Goal: Information Seeking & Learning: Learn about a topic

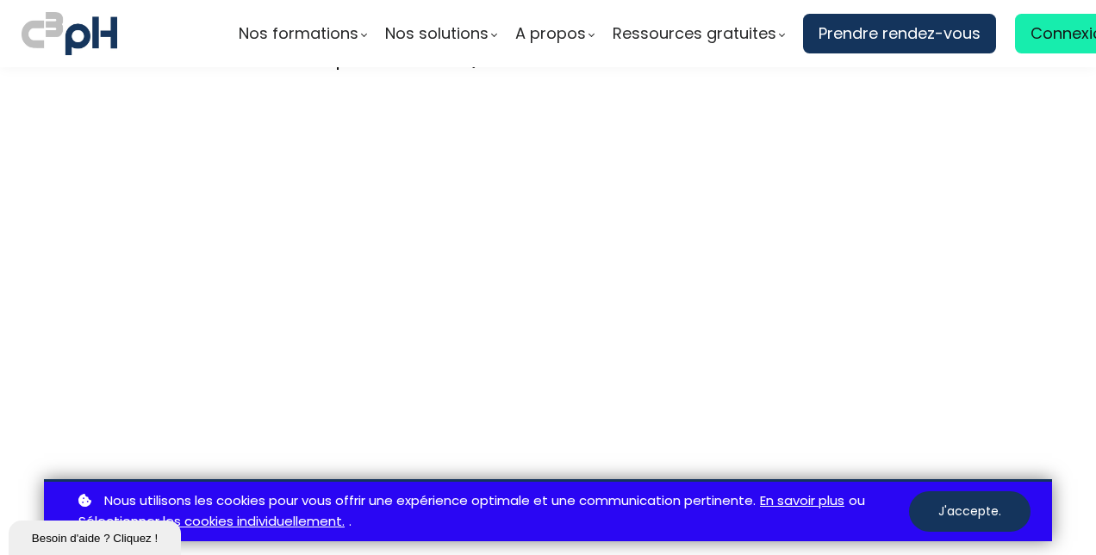
scroll to position [4781, 0]
click at [987, 516] on button "J'accepte." at bounding box center [969, 511] width 121 height 40
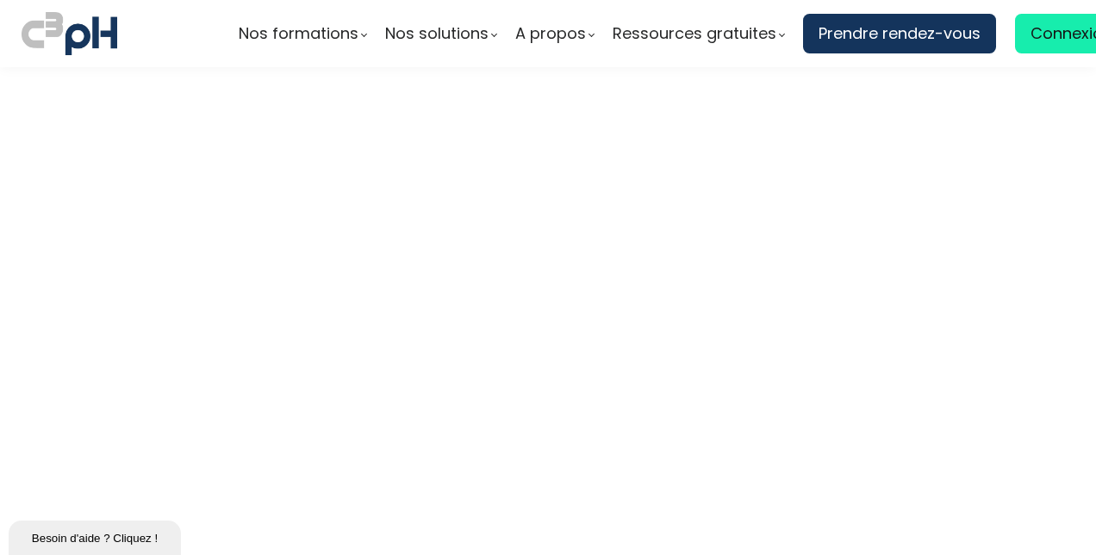
scroll to position [4781, 0]
